Goal: Check status: Check status

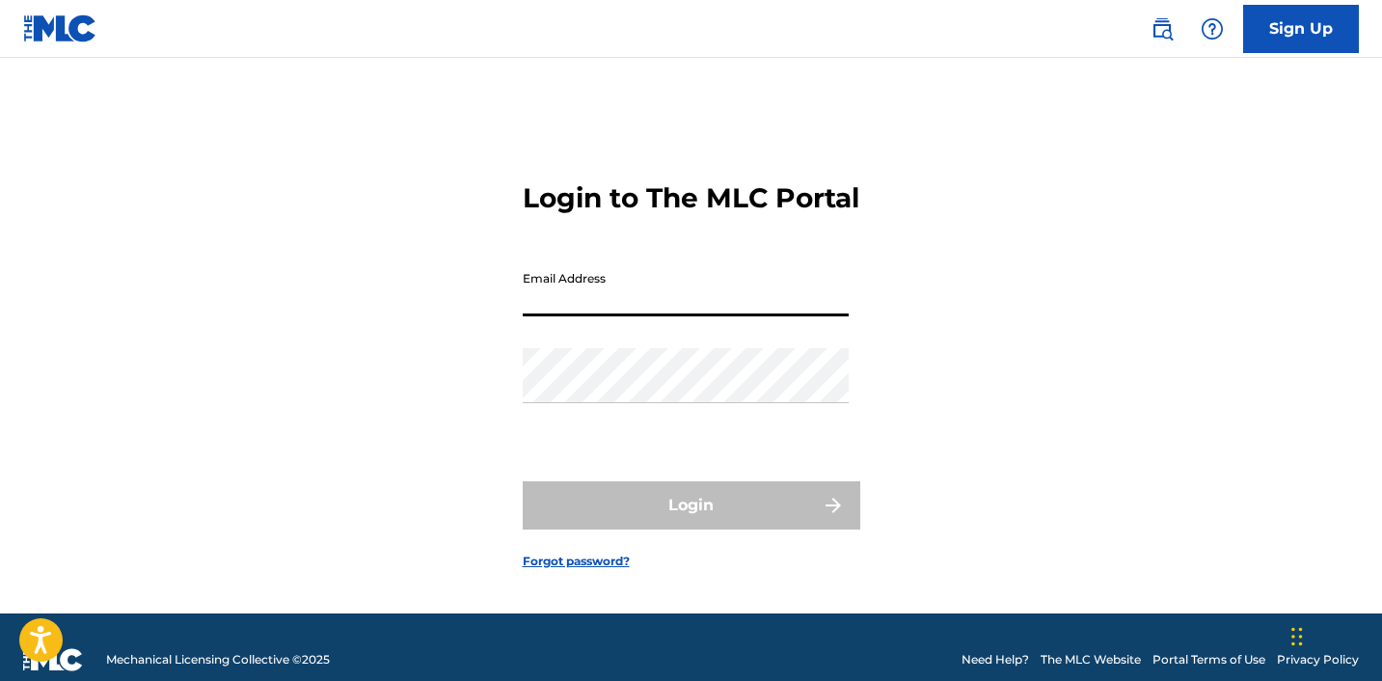
type input "[EMAIL_ADDRESS][DOMAIN_NAME]"
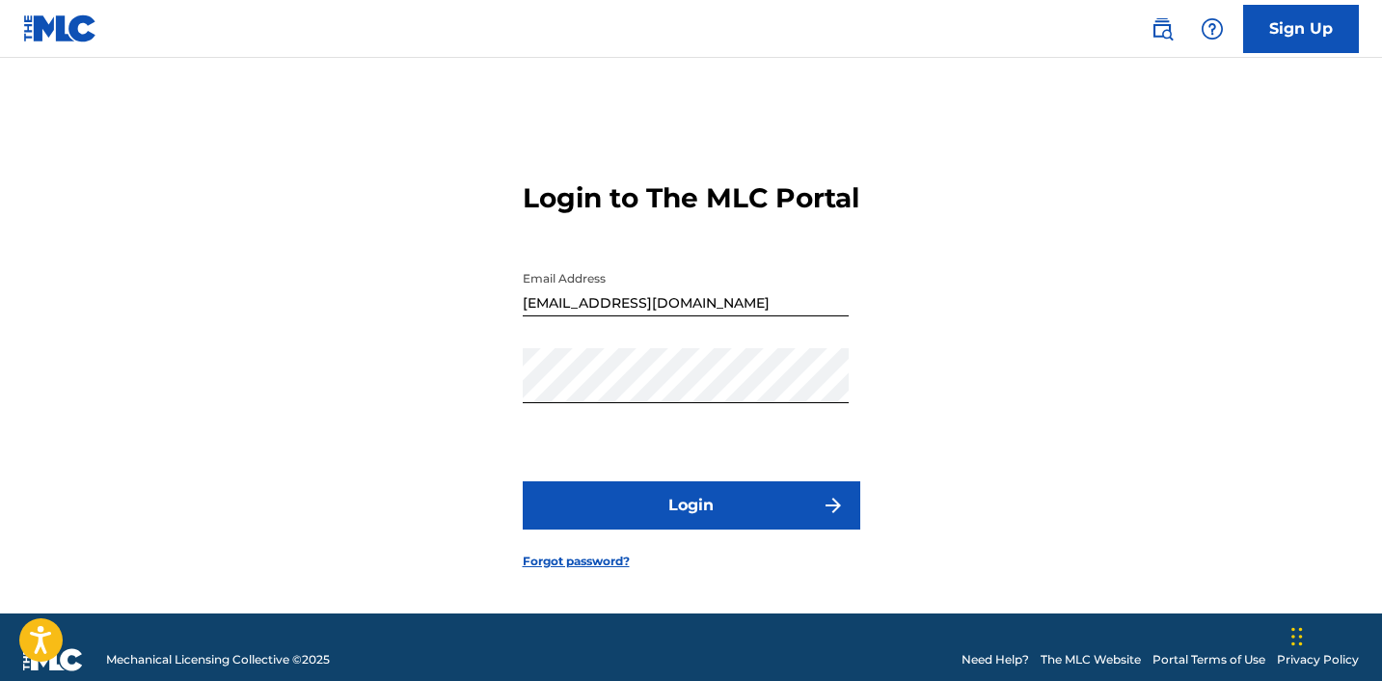
click at [641, 519] on button "Login" at bounding box center [691, 505] width 337 height 48
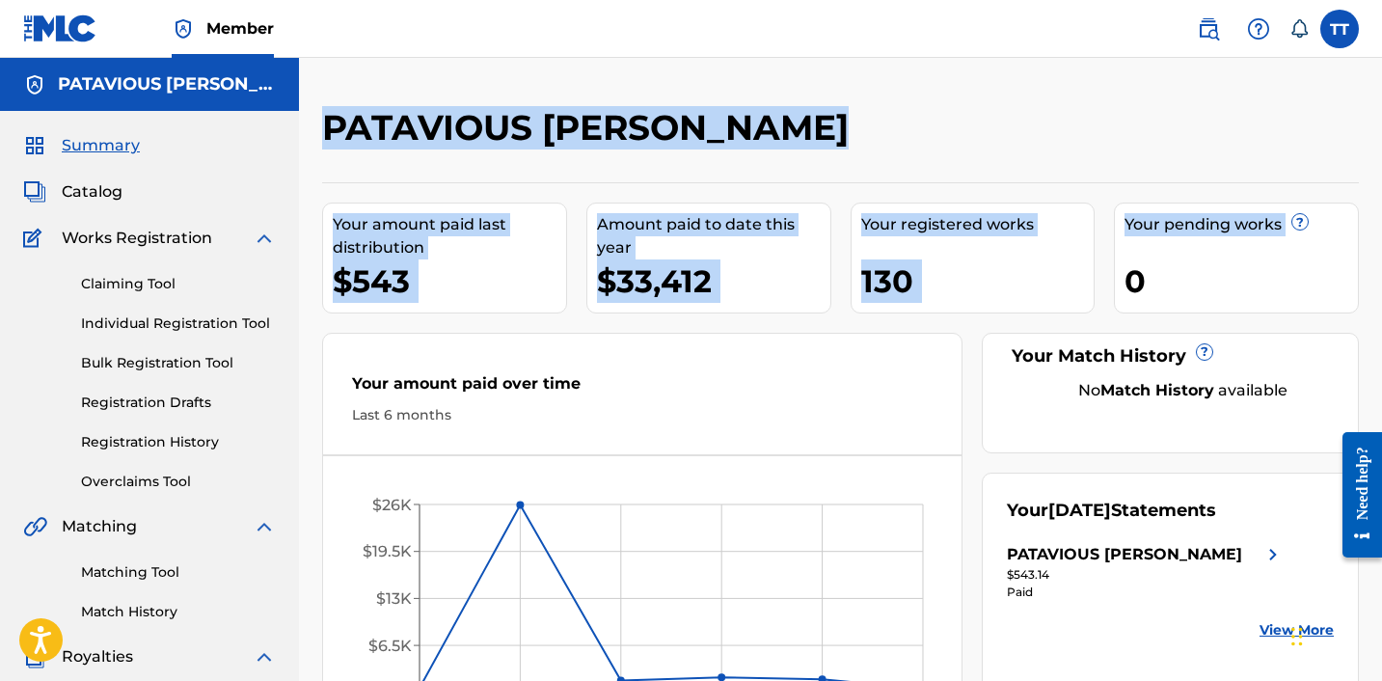
drag, startPoint x: 1380, startPoint y: 99, endPoint x: 1381, endPoint y: 175, distance: 75.2
click at [1381, 175] on div "PATAVIOUS [PERSON_NAME] Your amount paid last distribution $543 Amount paid to …" at bounding box center [840, 580] width 1083 height 1045
click at [1267, 552] on img at bounding box center [1272, 554] width 23 height 23
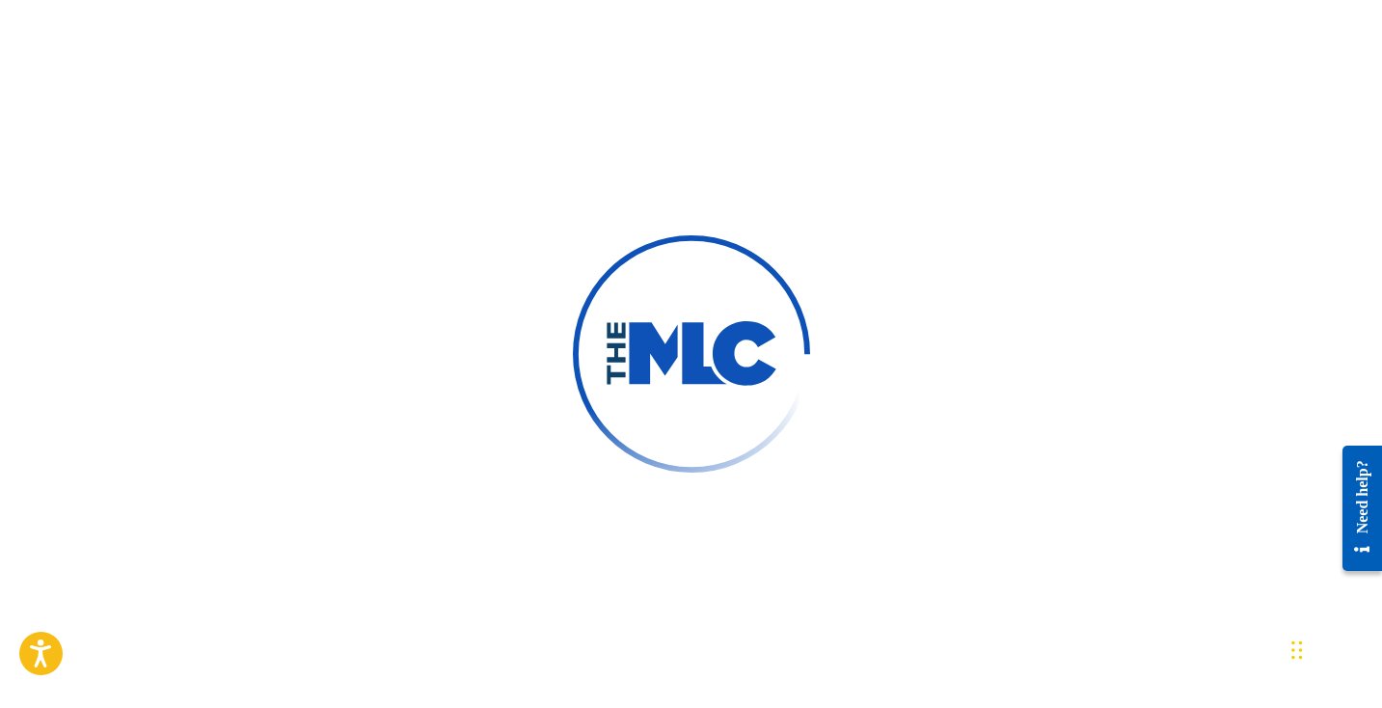
scroll to position [58, 0]
